Goal: Ask a question

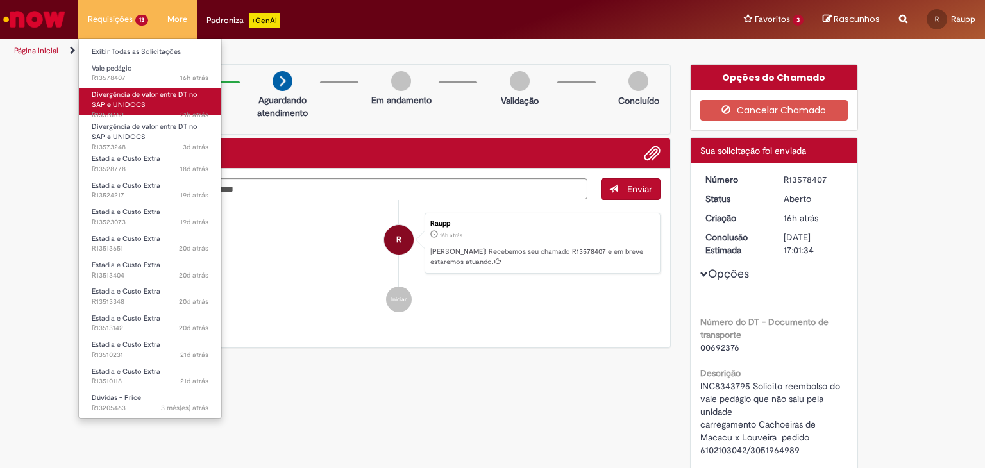
click at [131, 95] on span "Divergência de valor entre DT no SAP e UNIDOCS" at bounding box center [145, 100] width 106 height 20
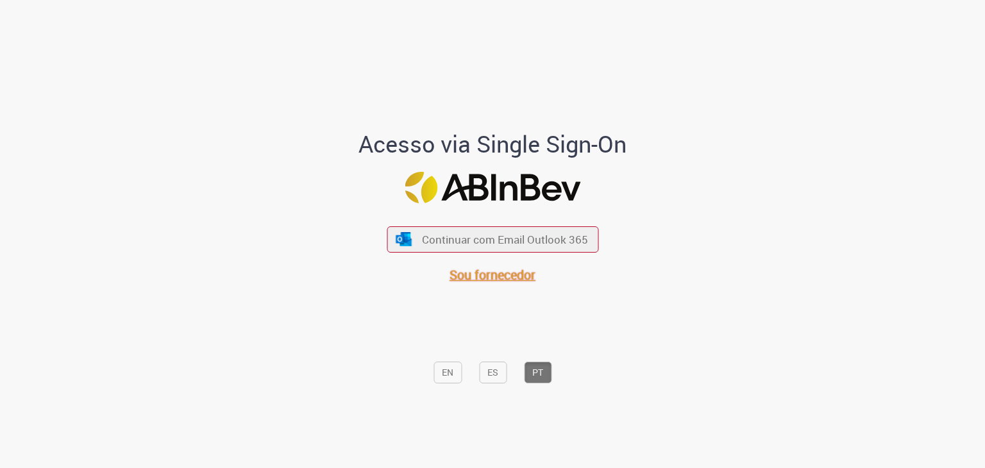
click at [500, 278] on span "Sou fornecedor" at bounding box center [492, 274] width 86 height 17
